Goal: Information Seeking & Learning: Check status

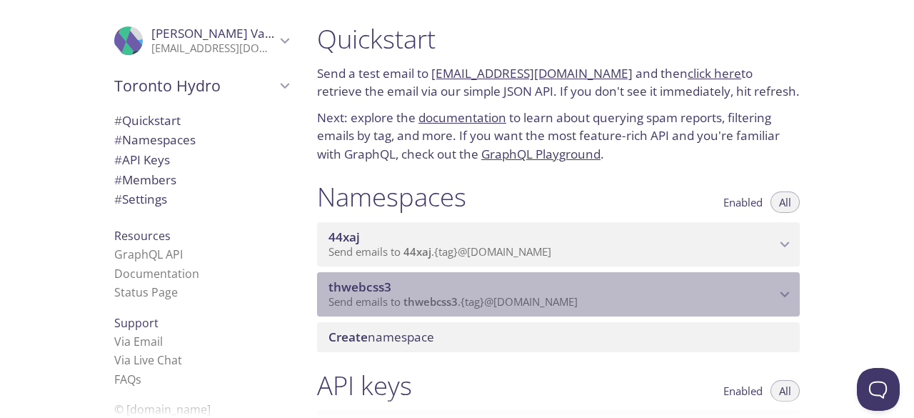
click at [351, 288] on span "thwebcss3" at bounding box center [359, 287] width 63 height 16
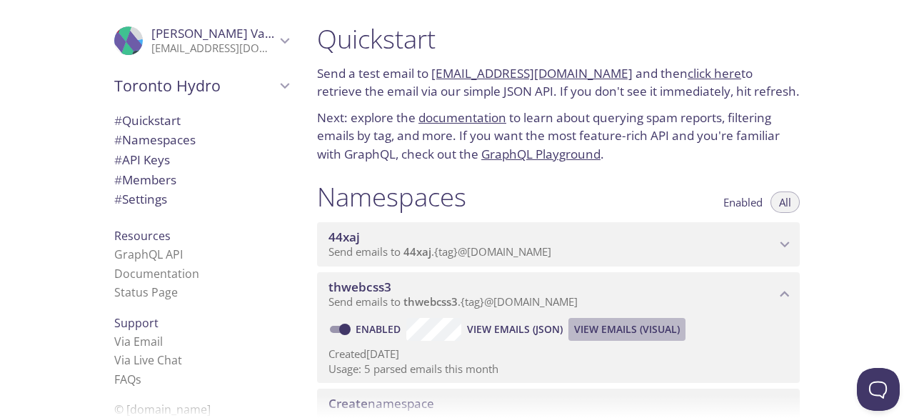
click at [615, 328] on span "View Emails (Visual)" at bounding box center [627, 329] width 106 height 17
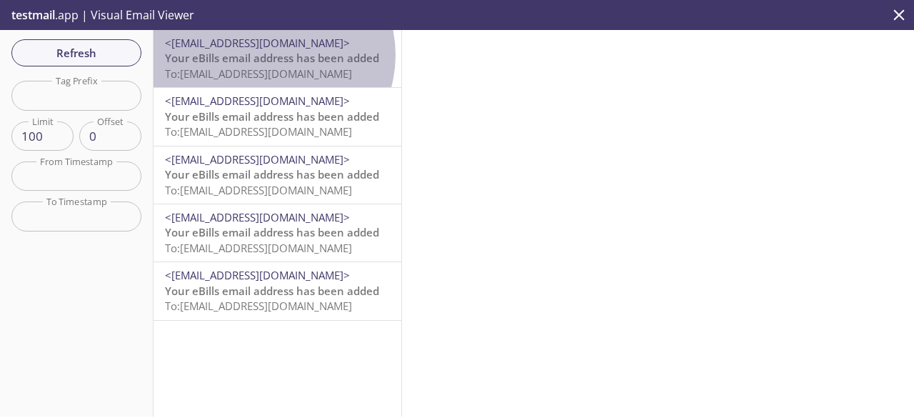
click at [272, 55] on span "Your eBills email address has been added" at bounding box center [272, 58] width 214 height 14
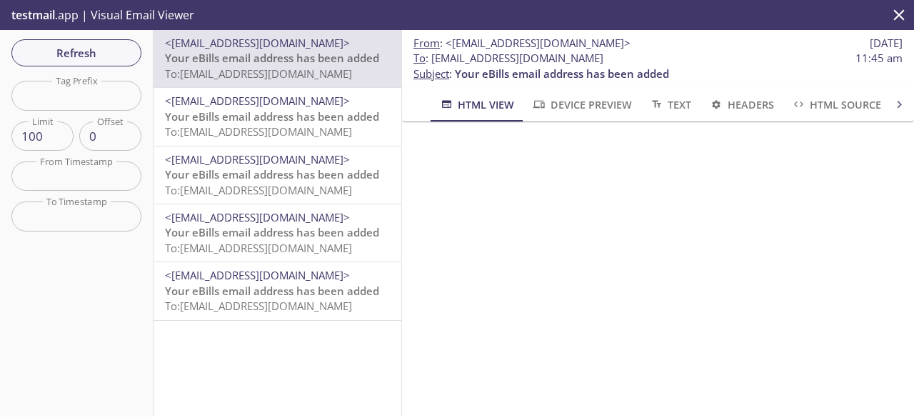
click at [259, 112] on span "Your eBills email address has been added" at bounding box center [272, 116] width 214 height 14
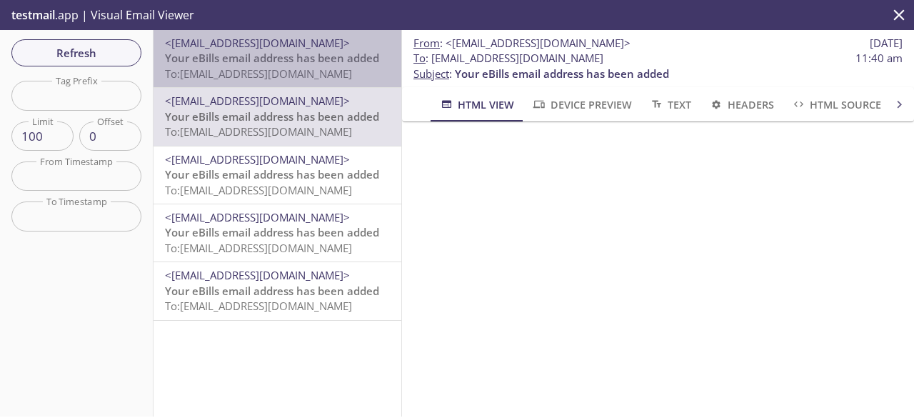
click at [283, 75] on span "To: [EMAIL_ADDRESS][DOMAIN_NAME]" at bounding box center [258, 73] width 187 height 14
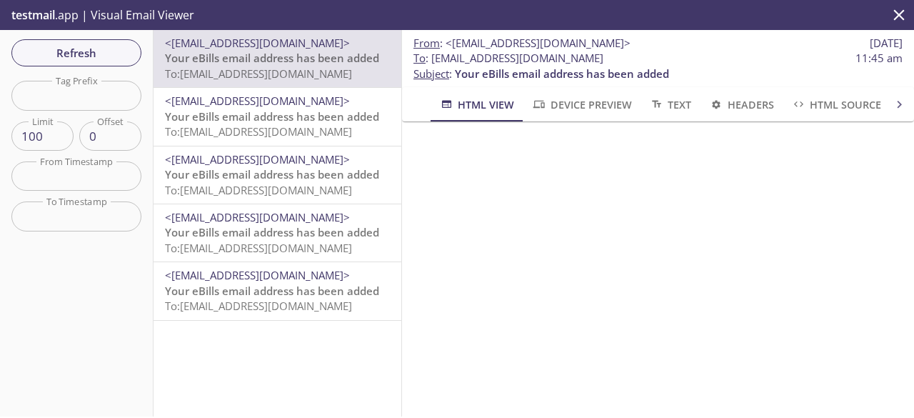
click at [266, 185] on span "To: thwebcss3.user087c@inbox.testmail.app" at bounding box center [258, 190] width 187 height 14
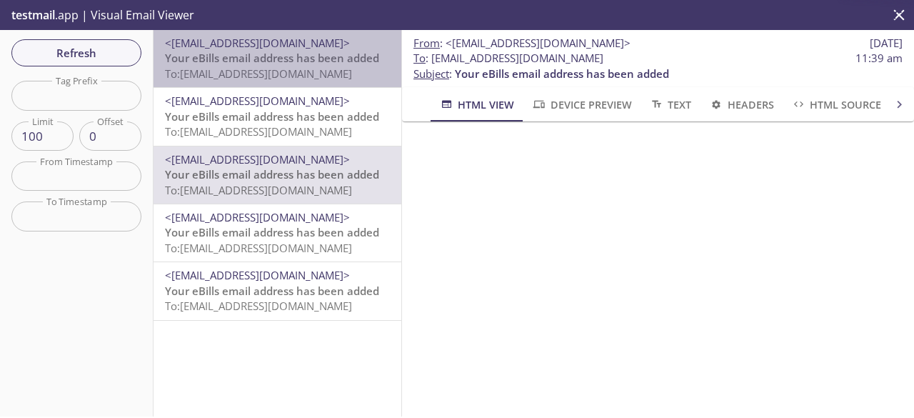
click at [288, 71] on span "To: [EMAIL_ADDRESS][DOMAIN_NAME]" at bounding box center [258, 73] width 187 height 14
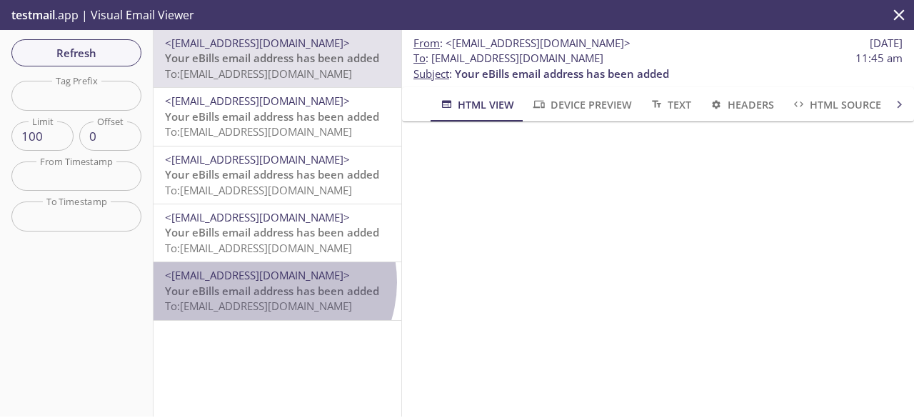
click at [266, 282] on span "<[EMAIL_ADDRESS][DOMAIN_NAME]>" at bounding box center [257, 275] width 185 height 14
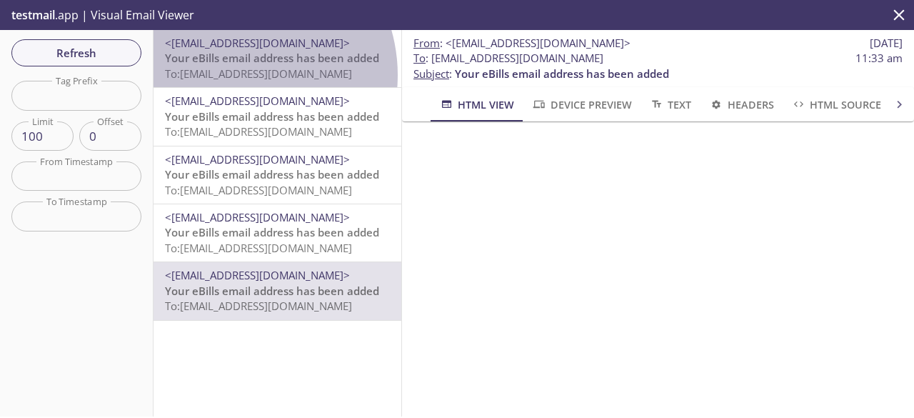
click at [234, 75] on span "To: [EMAIL_ADDRESS][DOMAIN_NAME]" at bounding box center [258, 73] width 187 height 14
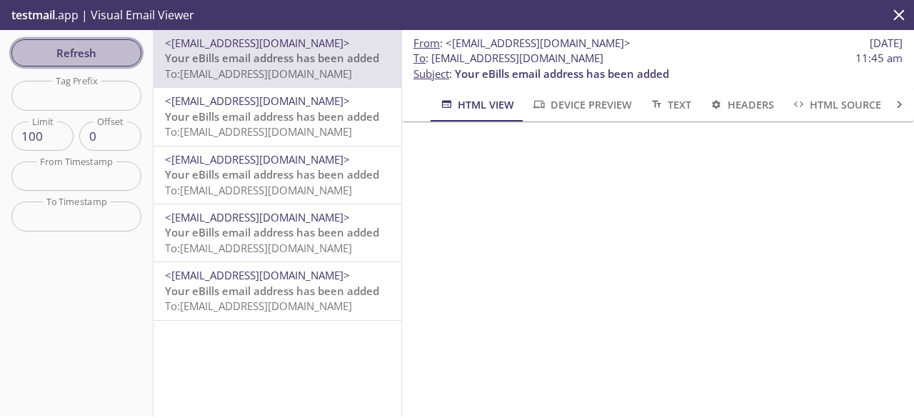
click at [87, 59] on span "Refresh" at bounding box center [76, 53] width 107 height 19
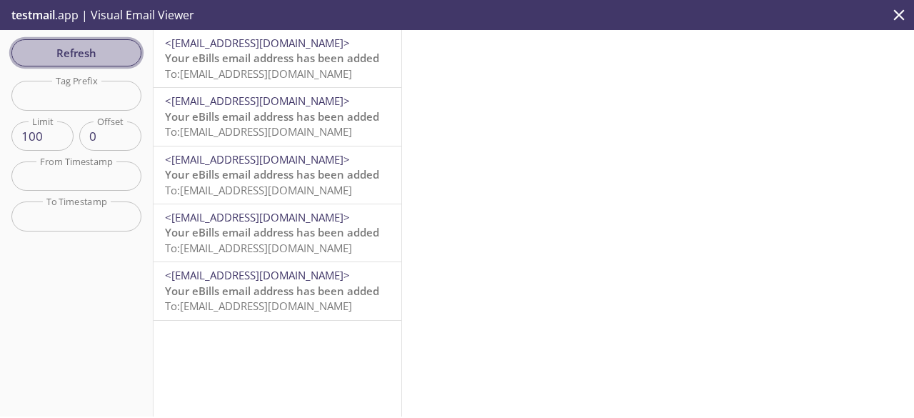
click at [113, 54] on span "Refresh" at bounding box center [76, 53] width 107 height 19
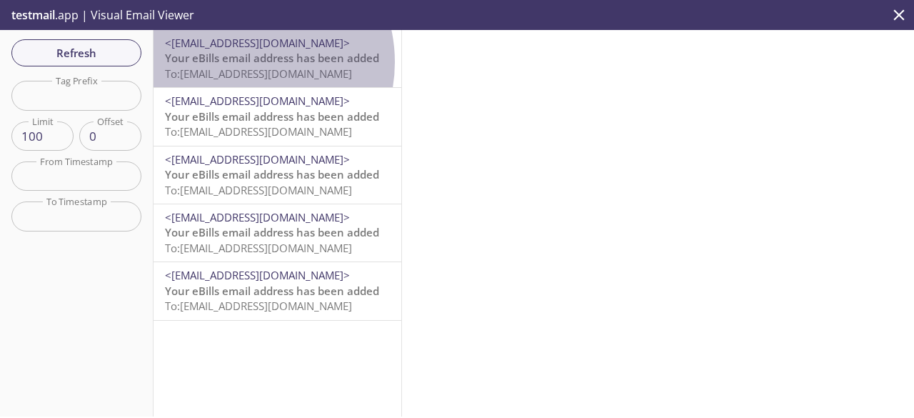
click at [241, 62] on span "Your eBills email address has been added" at bounding box center [272, 58] width 214 height 14
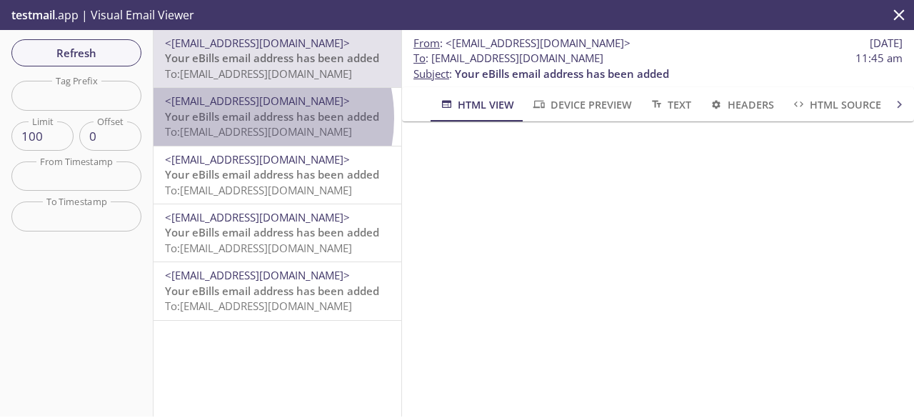
click at [240, 118] on span "Your eBills email address has been added" at bounding box center [272, 116] width 214 height 14
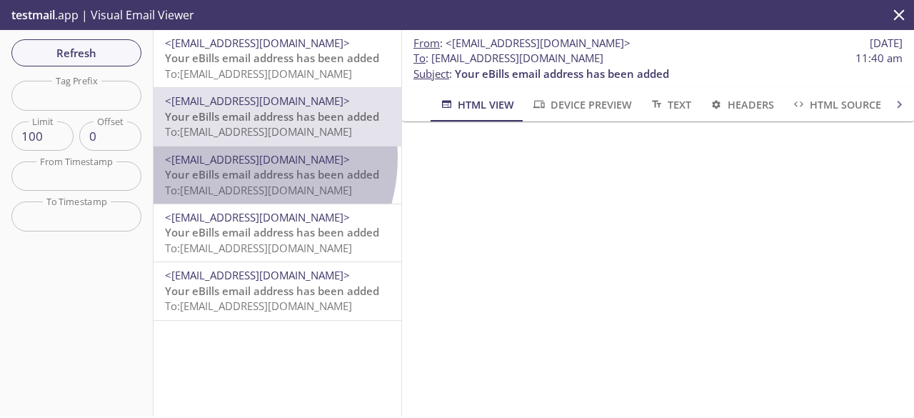
click at [223, 158] on span "<[EMAIL_ADDRESS][DOMAIN_NAME]>" at bounding box center [257, 159] width 185 height 14
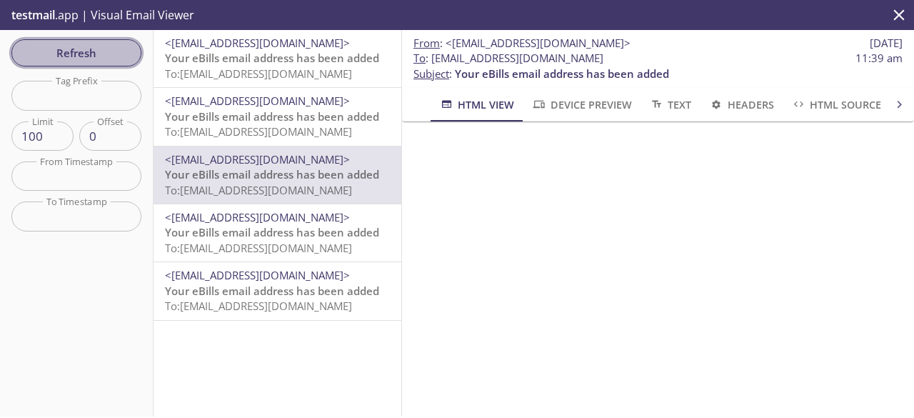
click at [109, 46] on span "Refresh" at bounding box center [76, 53] width 107 height 19
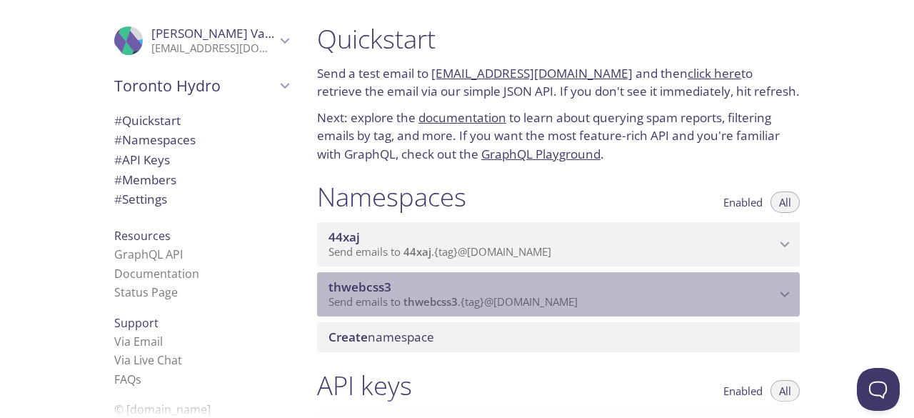
click at [589, 297] on p "Send emails to thwebcss3 . {tag} @inbox.testmail.app" at bounding box center [551, 302] width 447 height 14
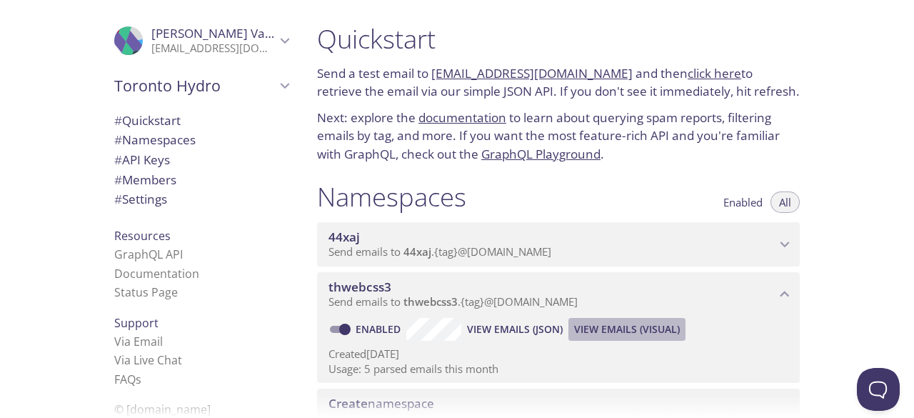
click at [613, 331] on span "View Emails (Visual)" at bounding box center [627, 329] width 106 height 17
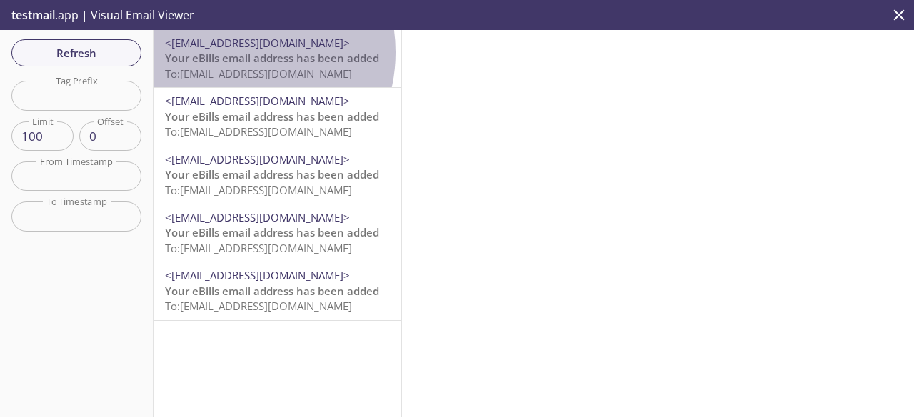
click at [233, 52] on span "Your eBills email address has been added" at bounding box center [272, 58] width 214 height 14
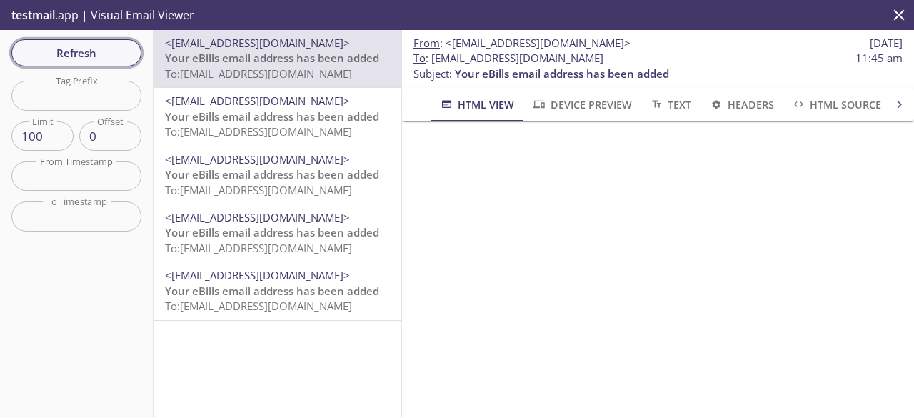
click at [89, 56] on span "Refresh" at bounding box center [76, 53] width 107 height 19
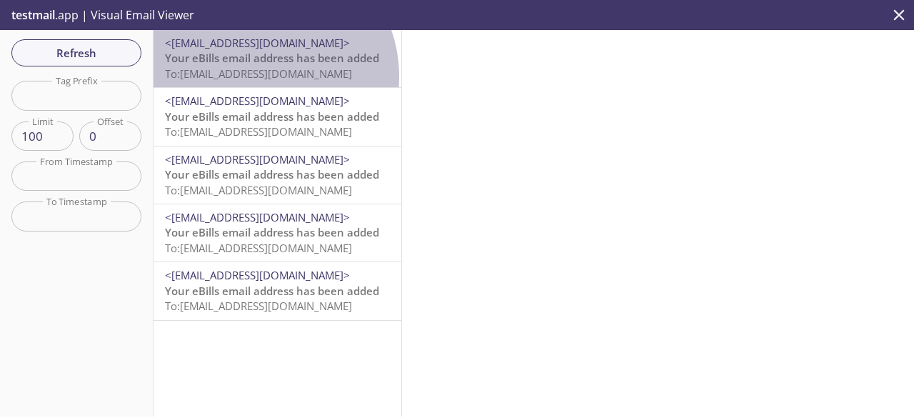
click at [256, 76] on span "To: [EMAIL_ADDRESS][DOMAIN_NAME]" at bounding box center [258, 73] width 187 height 14
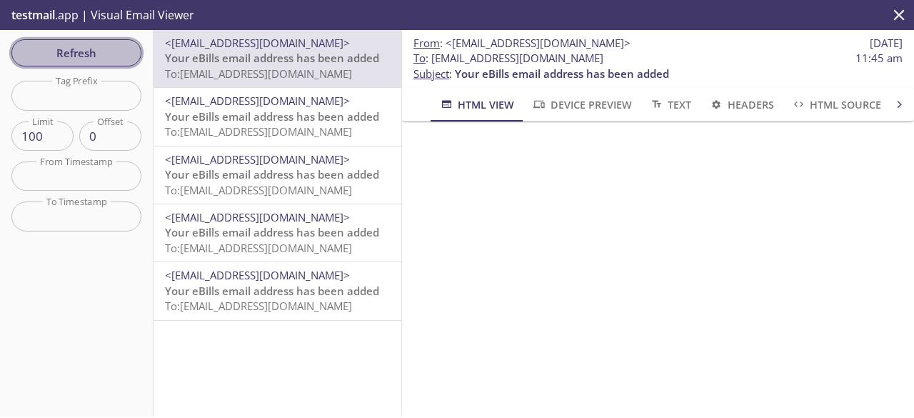
click at [87, 56] on span "Refresh" at bounding box center [76, 53] width 107 height 19
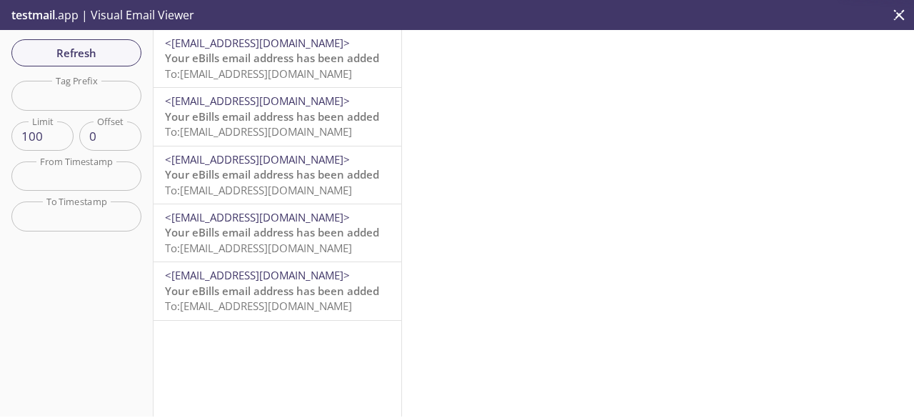
click at [236, 74] on span "To: [EMAIL_ADDRESS][DOMAIN_NAME]" at bounding box center [258, 73] width 187 height 14
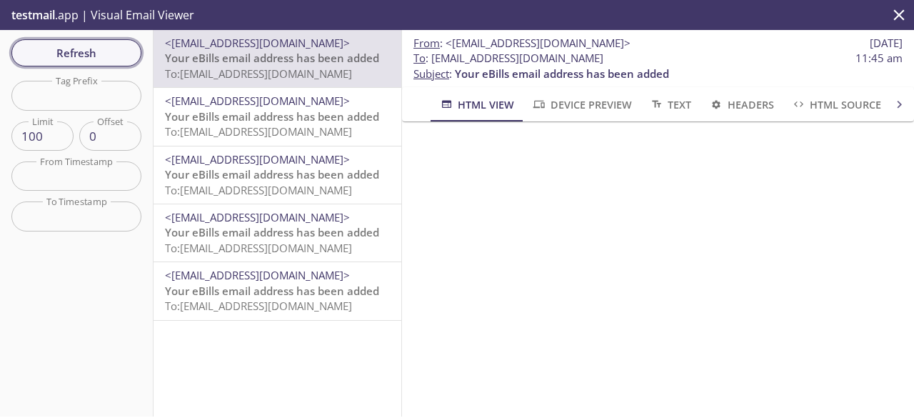
click at [74, 55] on span "Refresh" at bounding box center [76, 53] width 107 height 19
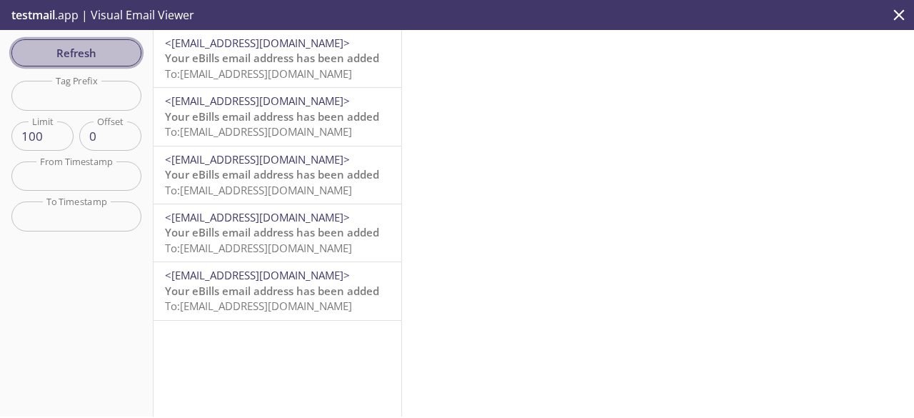
click at [76, 56] on span "Refresh" at bounding box center [76, 53] width 107 height 19
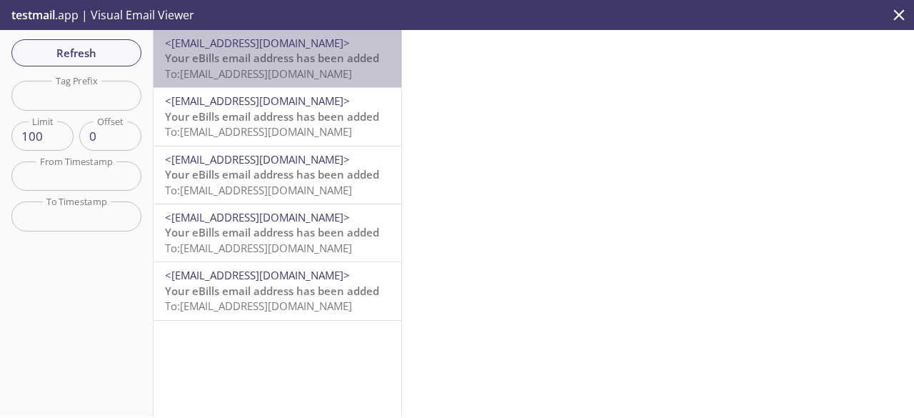
click at [288, 67] on span "To: [EMAIL_ADDRESS][DOMAIN_NAME]" at bounding box center [258, 73] width 187 height 14
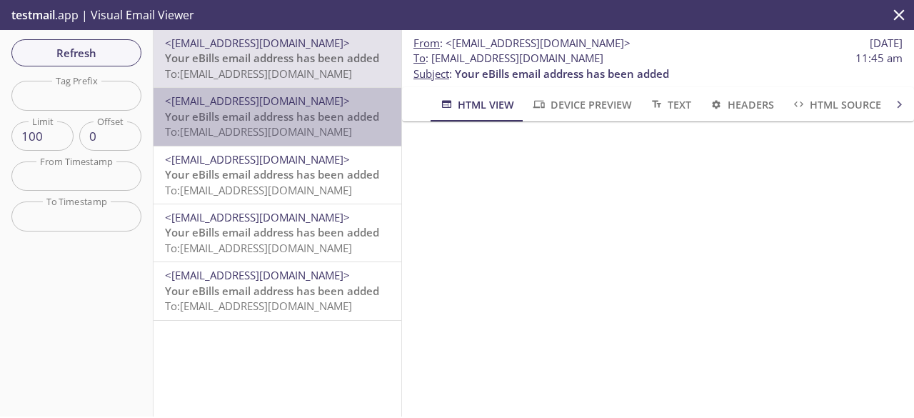
click at [311, 116] on span "Your eBills email address has been added" at bounding box center [272, 116] width 214 height 14
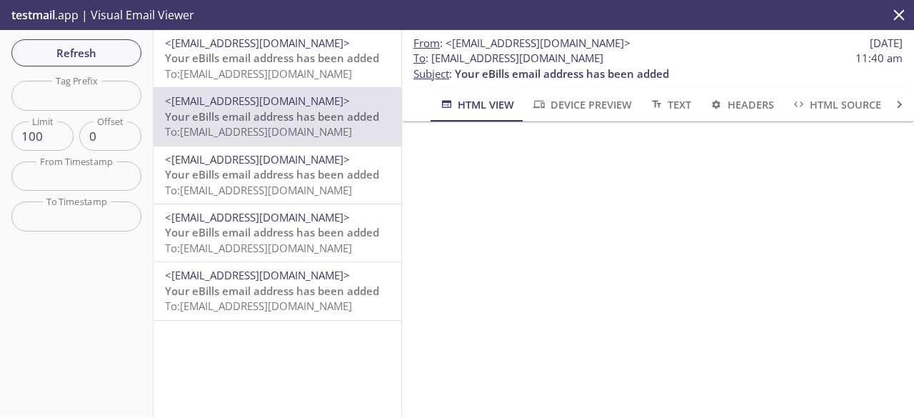
click at [446, 61] on span "To : [EMAIL_ADDRESS][DOMAIN_NAME]" at bounding box center [508, 58] width 190 height 15
click at [77, 44] on span "Refresh" at bounding box center [76, 53] width 107 height 19
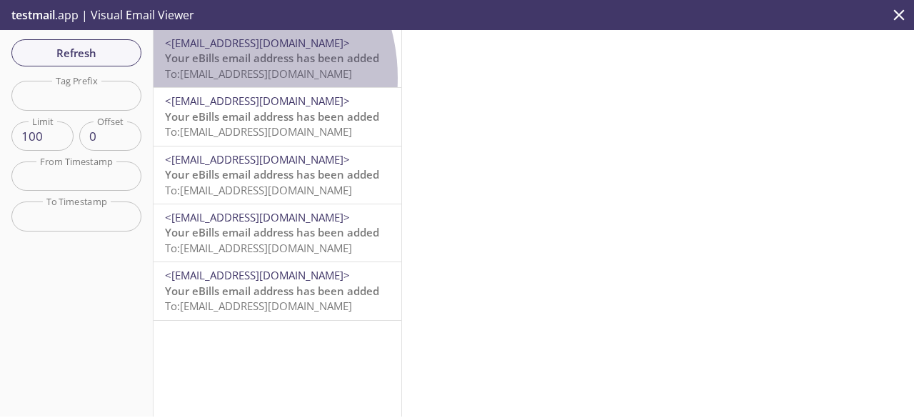
click at [209, 78] on span "To: [EMAIL_ADDRESS][DOMAIN_NAME]" at bounding box center [258, 73] width 187 height 14
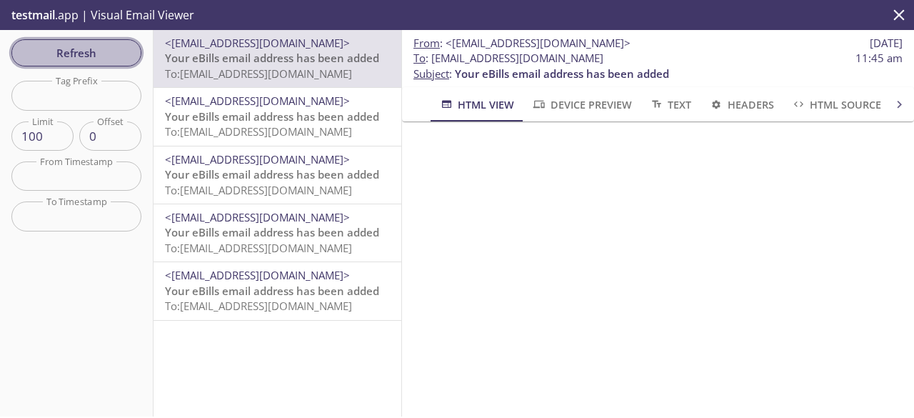
click at [66, 49] on span "Refresh" at bounding box center [76, 53] width 107 height 19
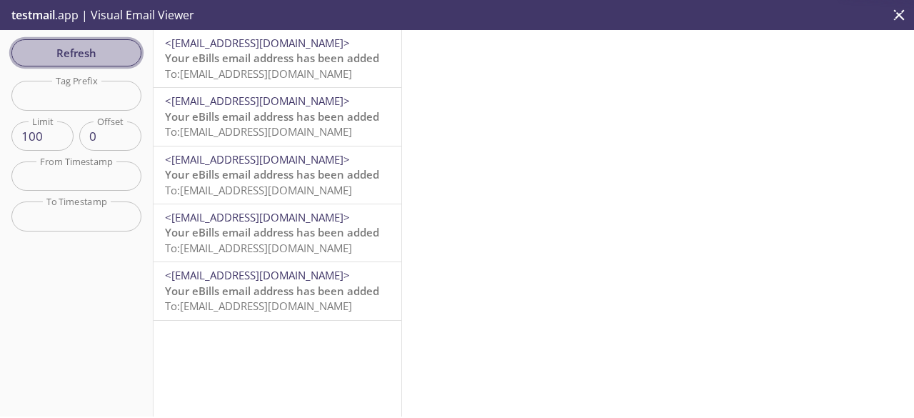
click at [66, 49] on span "Refresh" at bounding box center [76, 53] width 107 height 19
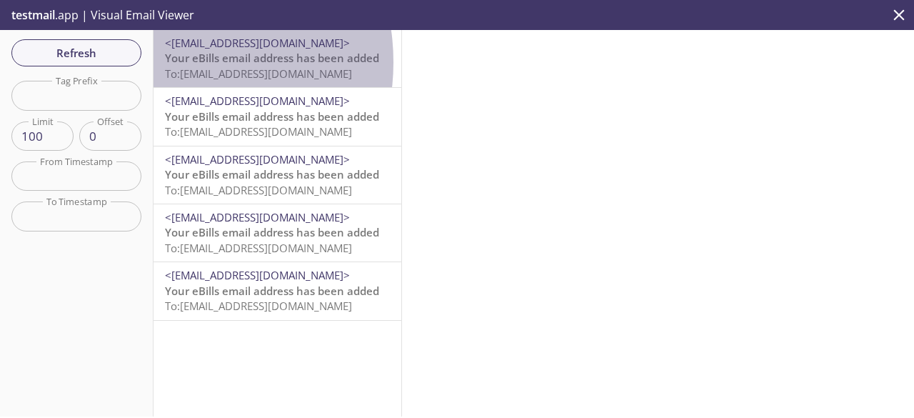
click at [164, 62] on div "<[EMAIL_ADDRESS][DOMAIN_NAME]> Your eBills email address has been added To: [EM…" at bounding box center [278, 58] width 248 height 57
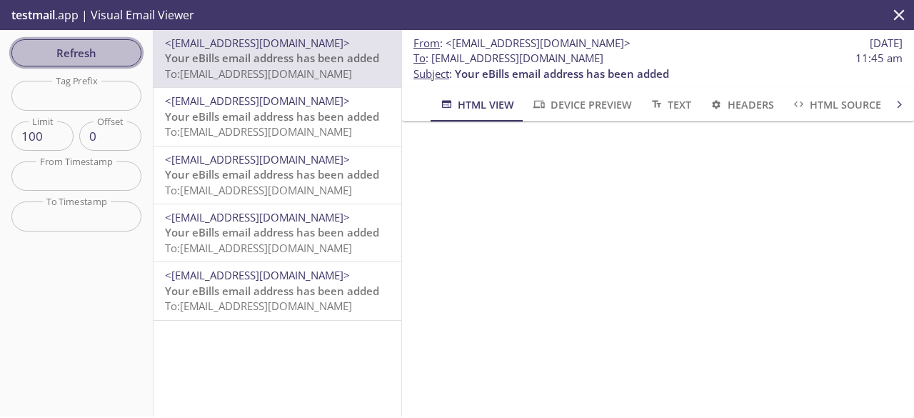
click at [103, 59] on span "Refresh" at bounding box center [76, 53] width 107 height 19
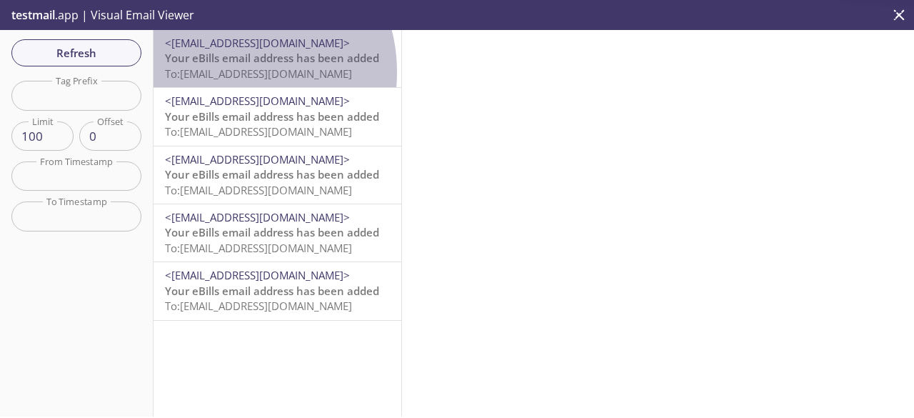
click at [226, 72] on span "To: [EMAIL_ADDRESS][DOMAIN_NAME]" at bounding box center [258, 73] width 187 height 14
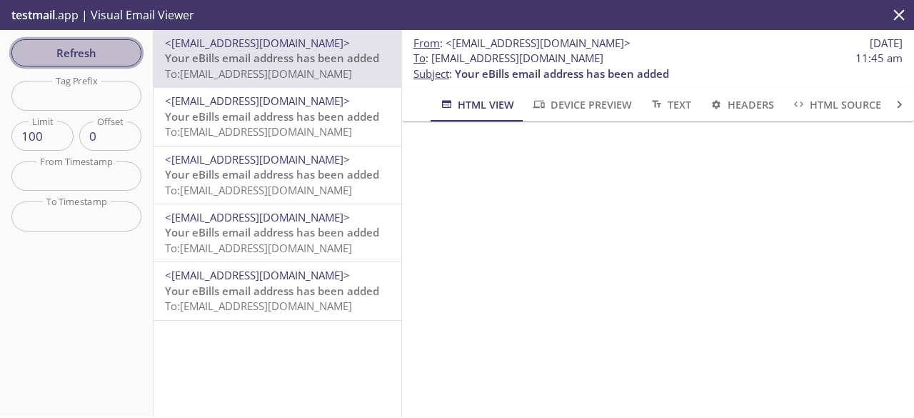
click at [79, 51] on span "Refresh" at bounding box center [76, 53] width 107 height 19
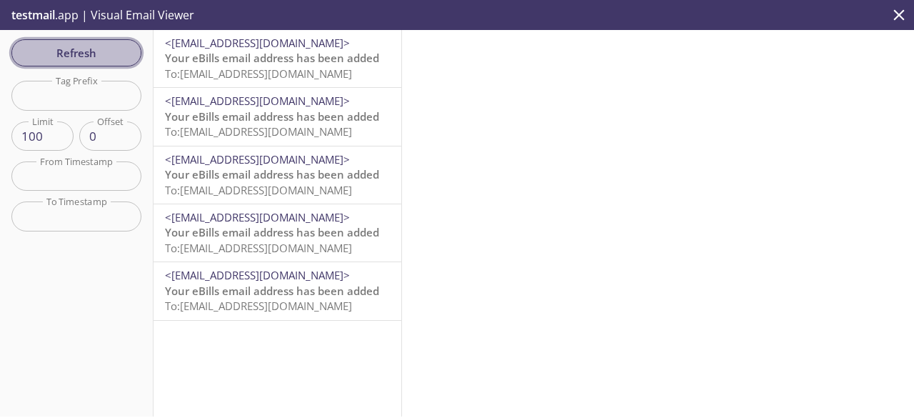
click at [95, 62] on button "Refresh" at bounding box center [76, 52] width 130 height 27
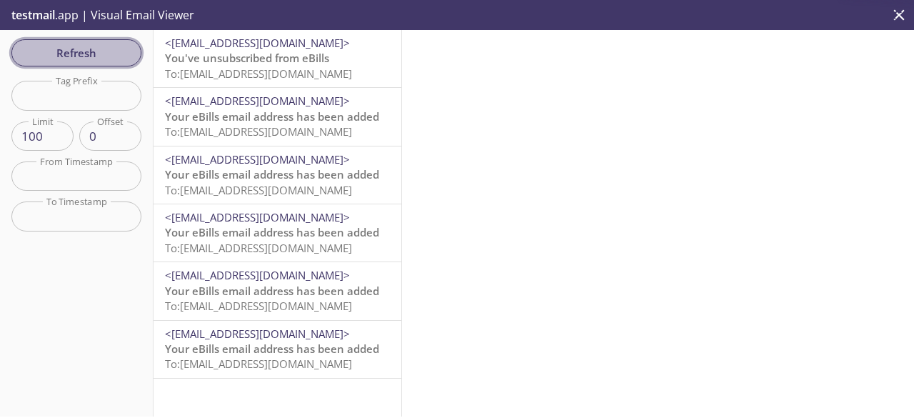
click at [95, 62] on button "Refresh" at bounding box center [76, 52] width 130 height 27
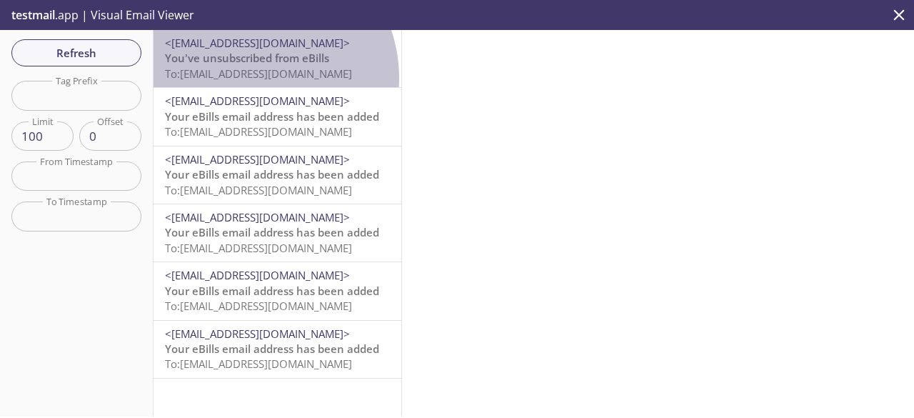
click at [250, 78] on span "To: [EMAIL_ADDRESS][DOMAIN_NAME]" at bounding box center [258, 73] width 187 height 14
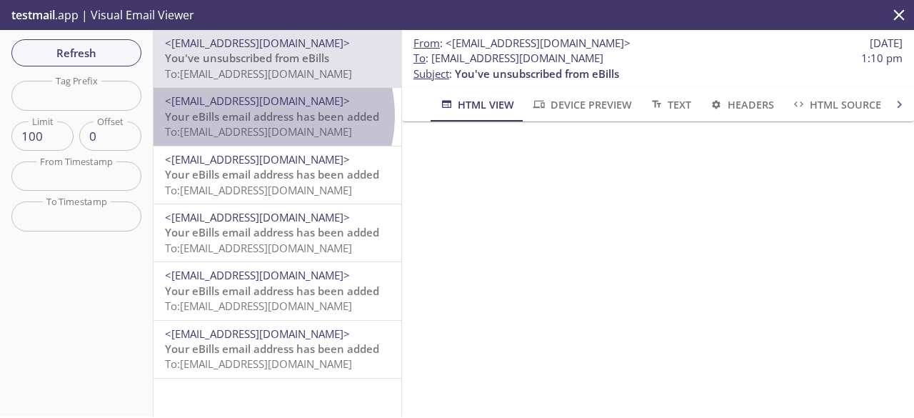
click at [254, 115] on span "Your eBills email address has been added" at bounding box center [272, 116] width 214 height 14
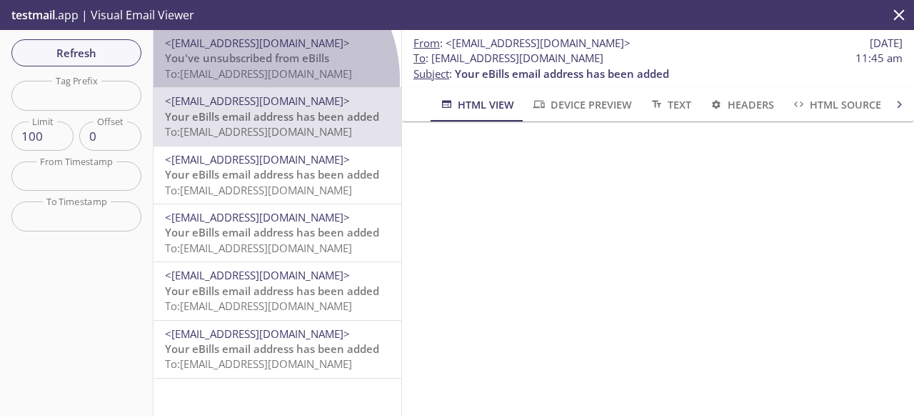
click at [256, 79] on span "To: [EMAIL_ADDRESS][DOMAIN_NAME]" at bounding box center [258, 73] width 187 height 14
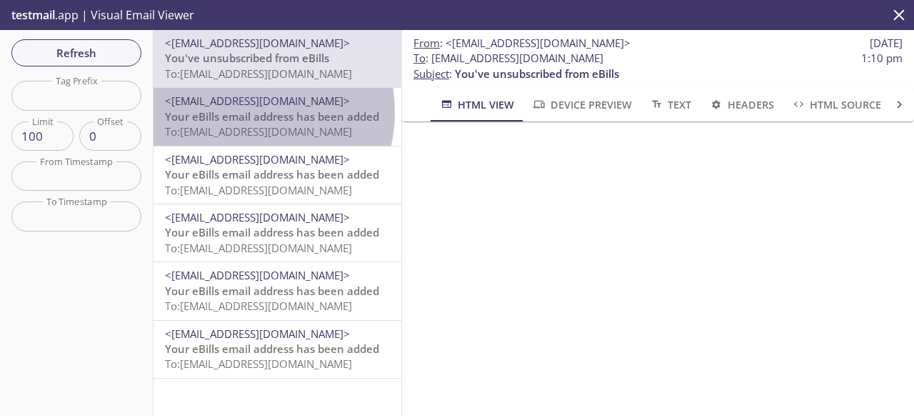
click at [243, 111] on span "Your eBills email address has been added" at bounding box center [272, 116] width 214 height 14
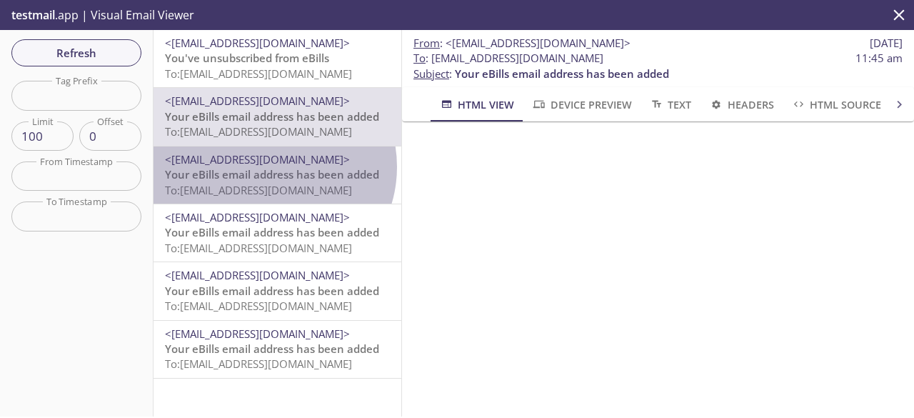
click at [267, 167] on span "Your eBills email address has been added" at bounding box center [272, 174] width 214 height 14
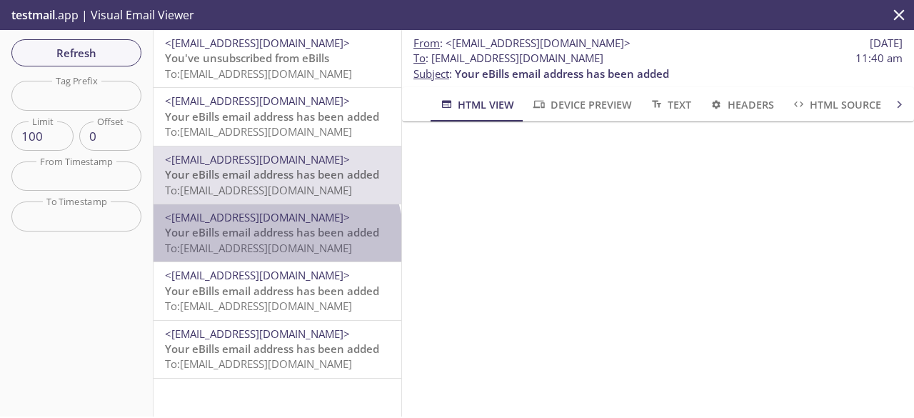
click at [276, 238] on span "Your eBills email address has been added" at bounding box center [272, 232] width 214 height 14
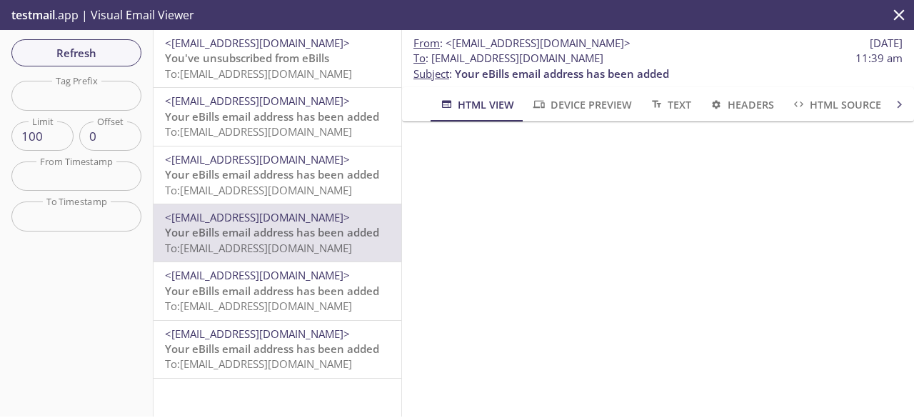
click at [277, 296] on span "Your eBills email address has been added" at bounding box center [272, 291] width 214 height 14
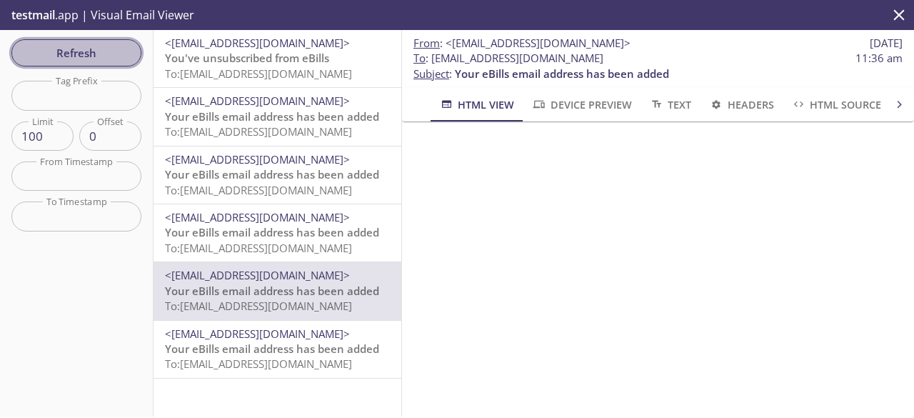
click at [107, 51] on span "Refresh" at bounding box center [76, 53] width 107 height 19
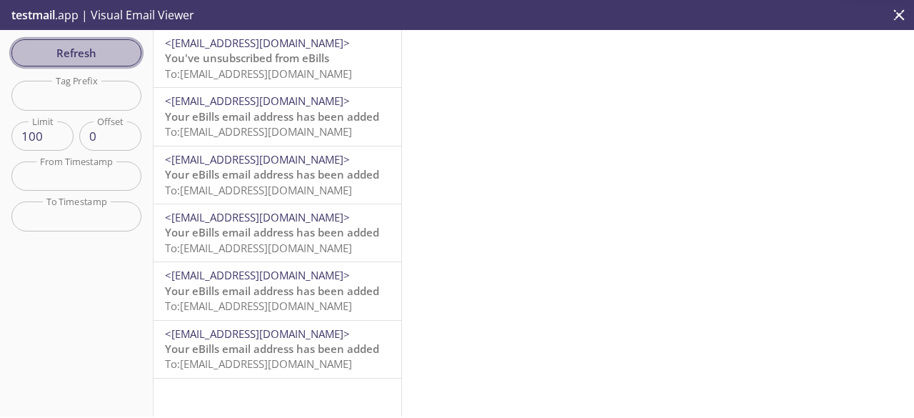
click at [107, 51] on span "Refresh" at bounding box center [76, 53] width 107 height 19
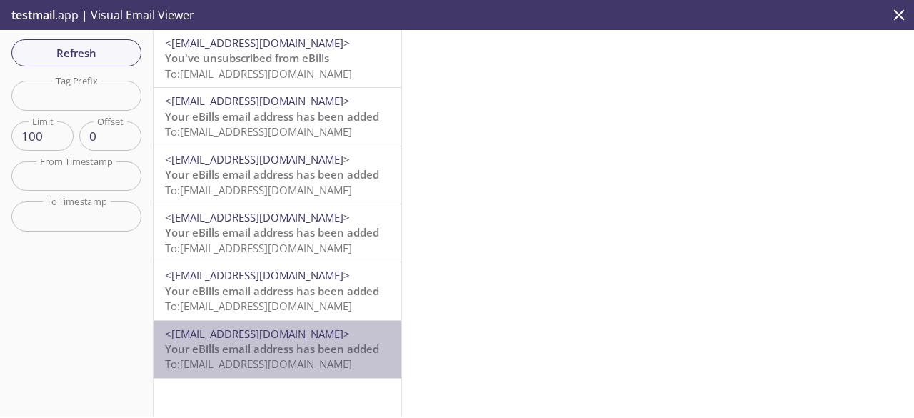
click at [293, 356] on span "Your eBills email address has been added" at bounding box center [272, 348] width 214 height 14
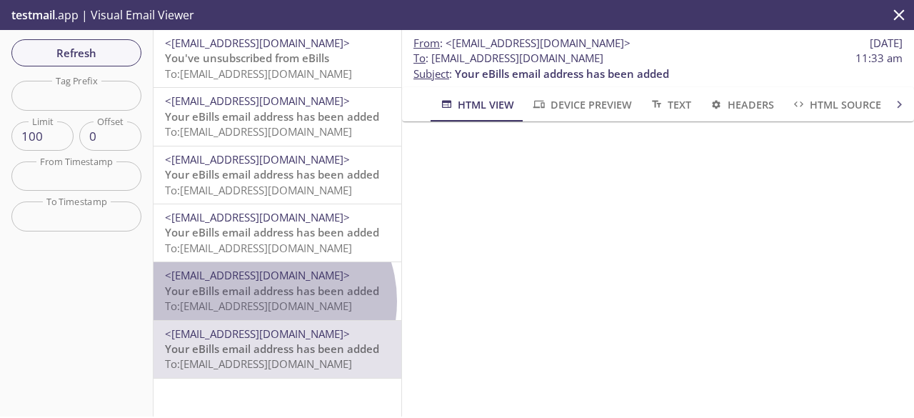
click at [266, 301] on span "To: [EMAIL_ADDRESS][DOMAIN_NAME]" at bounding box center [258, 305] width 187 height 14
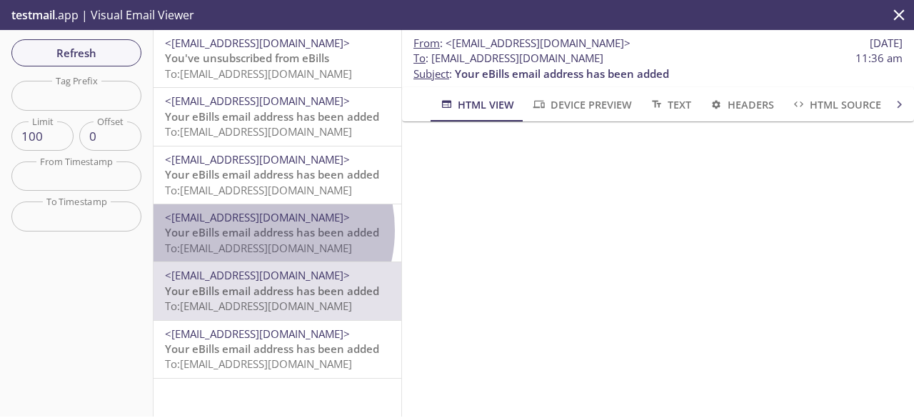
click at [250, 230] on span "Your eBills email address has been added" at bounding box center [272, 232] width 214 height 14
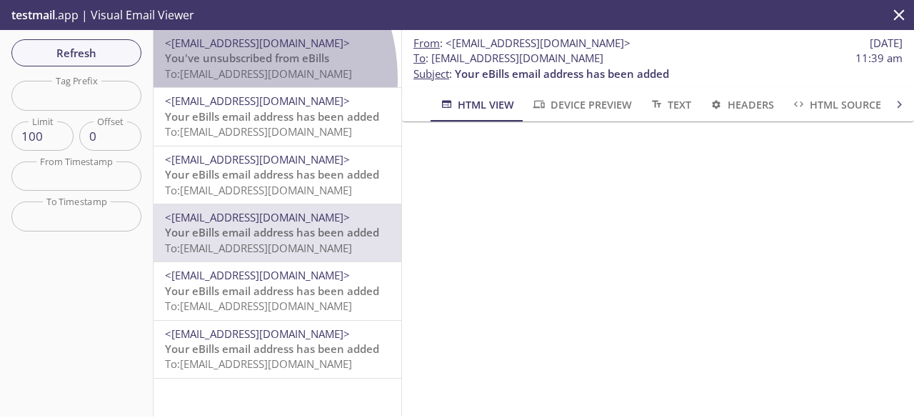
click at [201, 79] on span "To: [EMAIL_ADDRESS][DOMAIN_NAME]" at bounding box center [258, 73] width 187 height 14
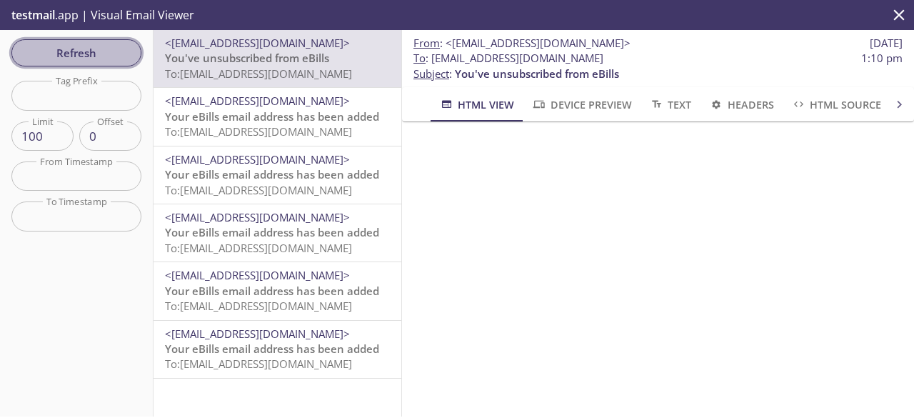
click at [59, 49] on span "Refresh" at bounding box center [76, 53] width 107 height 19
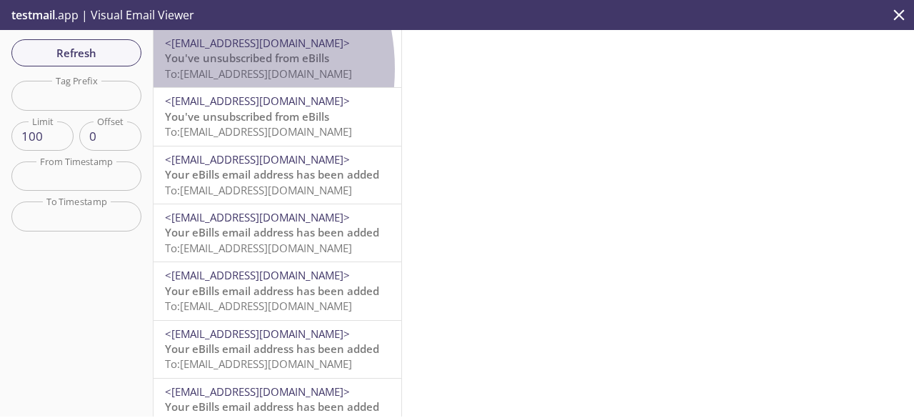
click at [183, 69] on span "To: [EMAIL_ADDRESS][DOMAIN_NAME]" at bounding box center [258, 73] width 187 height 14
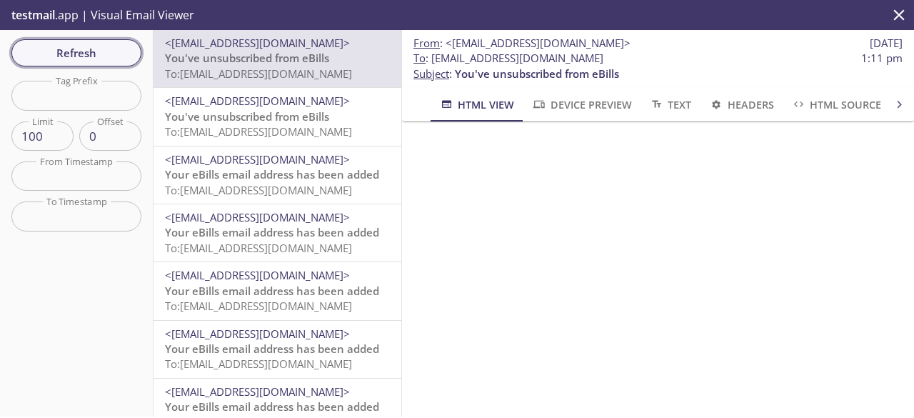
click at [101, 52] on span "Refresh" at bounding box center [76, 53] width 107 height 19
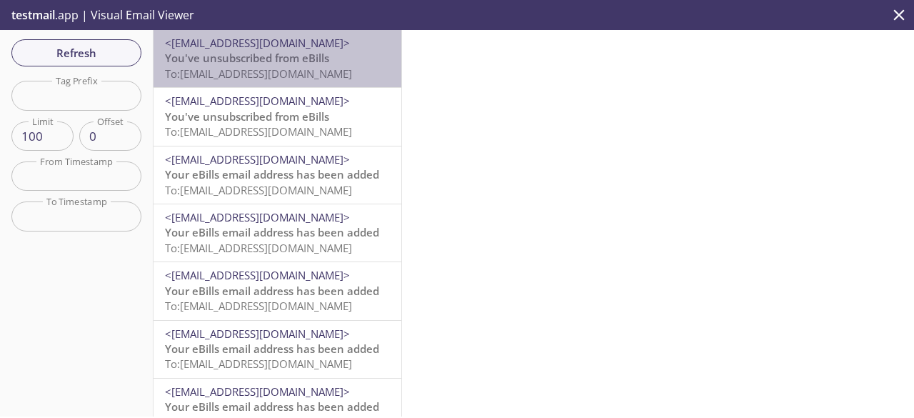
click at [279, 59] on span "You've unsubscribed from eBills" at bounding box center [247, 58] width 164 height 14
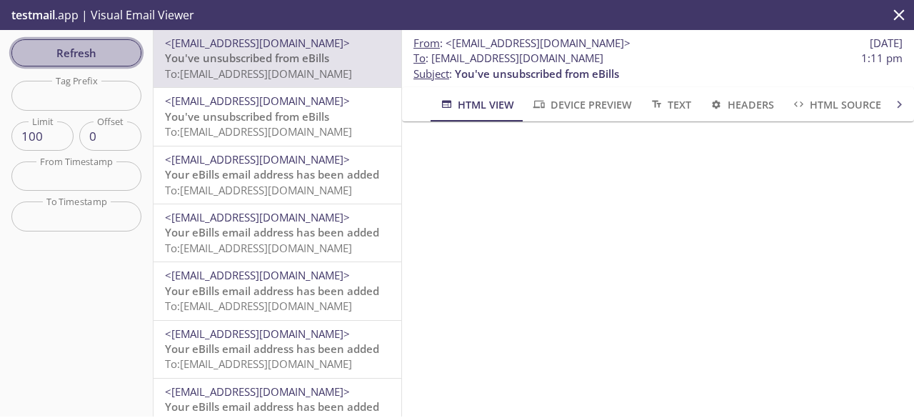
click at [89, 60] on span "Refresh" at bounding box center [76, 53] width 107 height 19
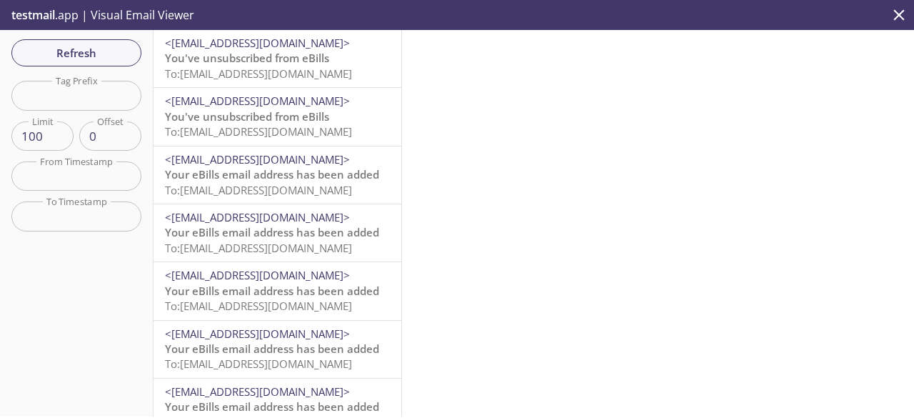
click at [191, 74] on span "To: [EMAIL_ADDRESS][DOMAIN_NAME]" at bounding box center [258, 73] width 187 height 14
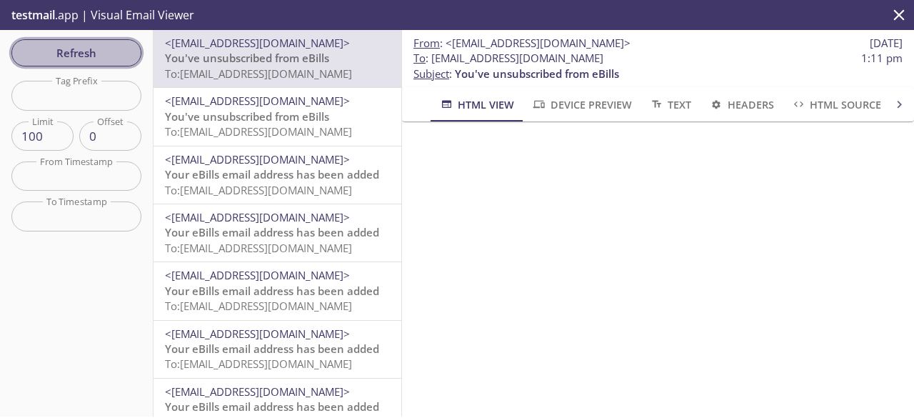
click at [94, 41] on button "Refresh" at bounding box center [76, 52] width 130 height 27
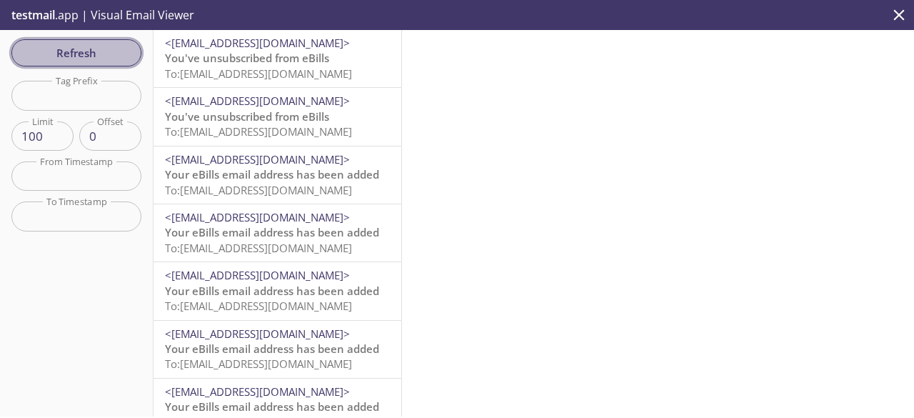
click at [87, 45] on span "Refresh" at bounding box center [76, 53] width 107 height 19
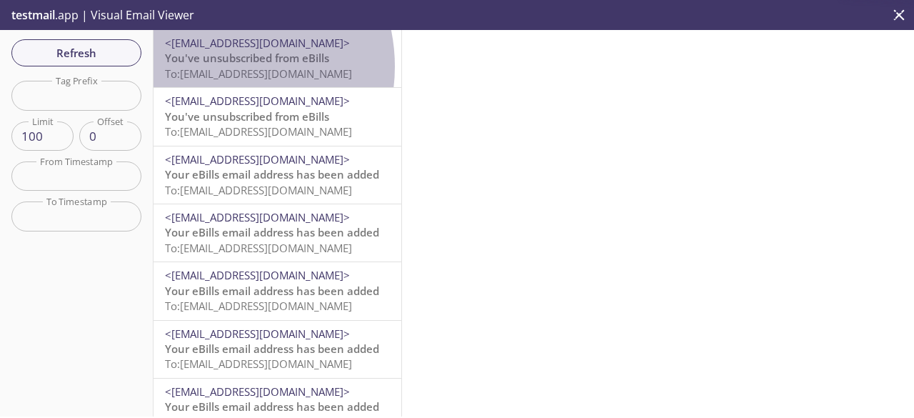
click at [215, 66] on span "To: [EMAIL_ADDRESS][DOMAIN_NAME]" at bounding box center [258, 73] width 187 height 14
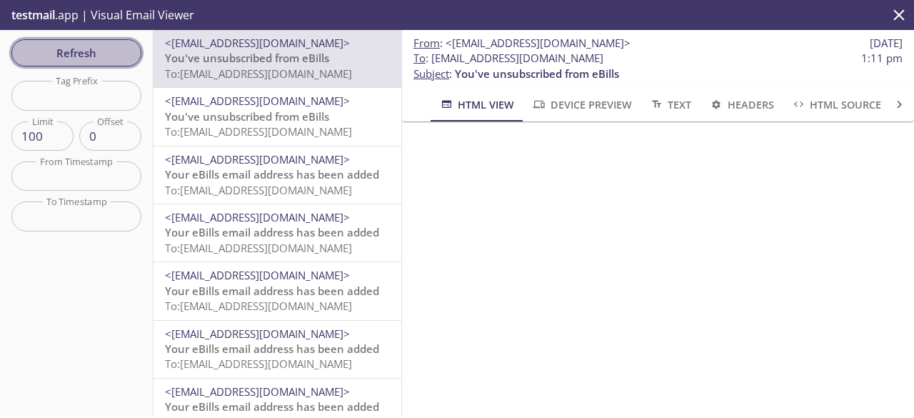
click at [76, 44] on span "Refresh" at bounding box center [76, 53] width 107 height 19
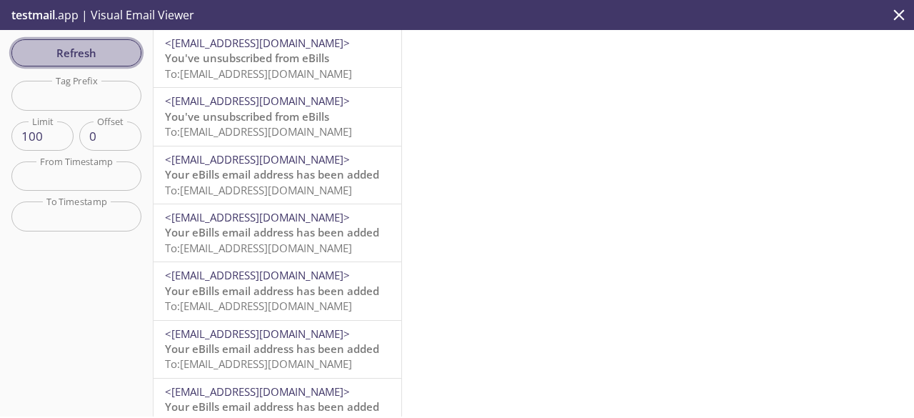
click at [111, 60] on span "Refresh" at bounding box center [76, 53] width 107 height 19
click at [130, 51] on button "Refresh" at bounding box center [76, 52] width 130 height 27
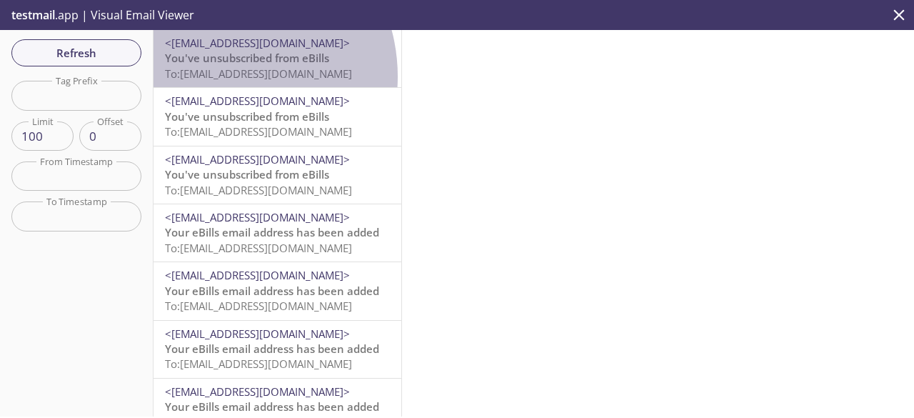
click at [218, 76] on span "To: [EMAIL_ADDRESS][DOMAIN_NAME]" at bounding box center [258, 73] width 187 height 14
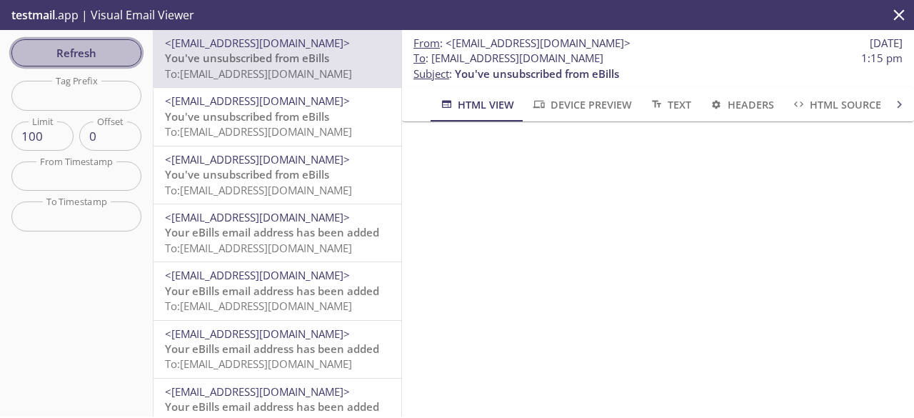
click at [104, 51] on span "Refresh" at bounding box center [76, 53] width 107 height 19
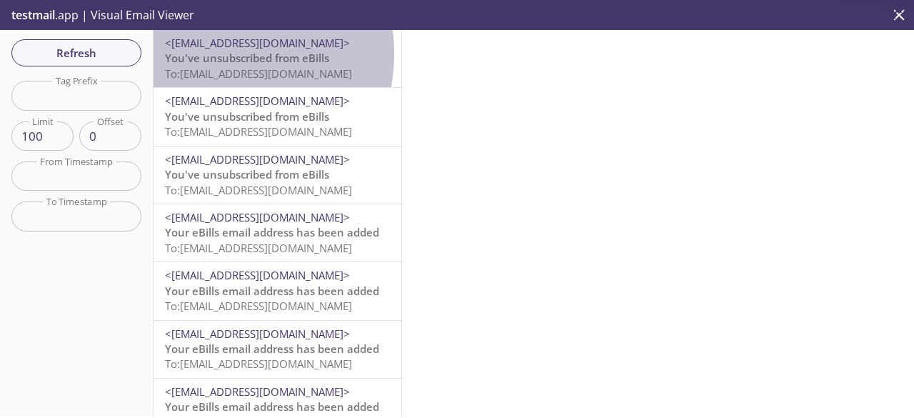
click at [206, 54] on span "You've unsubscribed from eBills" at bounding box center [247, 58] width 164 height 14
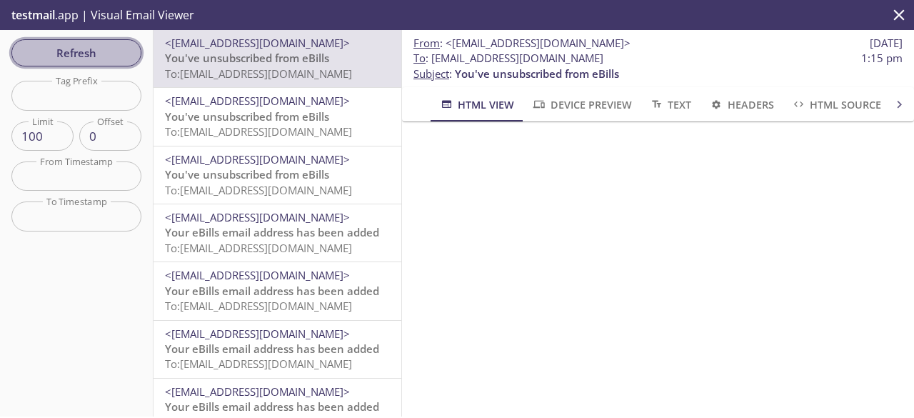
click at [107, 54] on span "Refresh" at bounding box center [76, 53] width 107 height 19
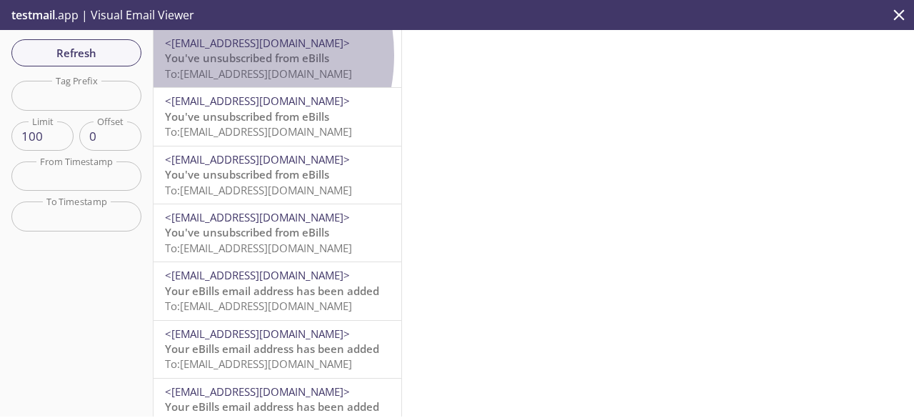
click at [210, 55] on span "You've unsubscribed from eBills" at bounding box center [247, 58] width 164 height 14
